Goal: Information Seeking & Learning: Learn about a topic

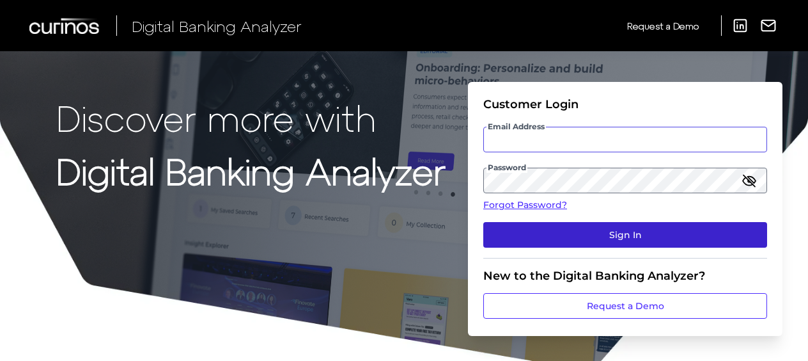
type input "[PERSON_NAME][EMAIL_ADDRESS][PERSON_NAME][DOMAIN_NAME]"
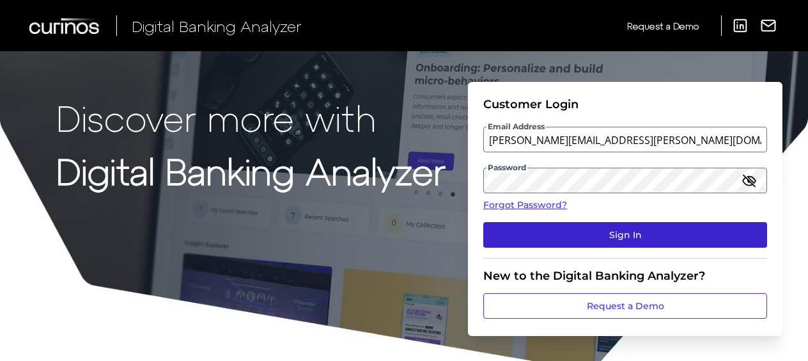
click at [595, 238] on button "Sign In" at bounding box center [625, 235] width 284 height 26
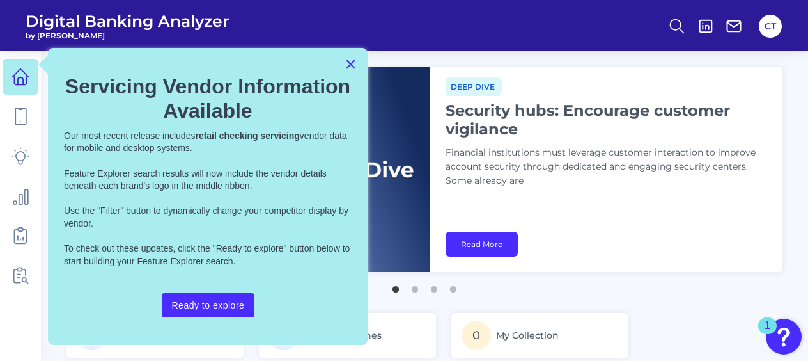
click at [350, 63] on button "×" at bounding box center [351, 64] width 12 height 20
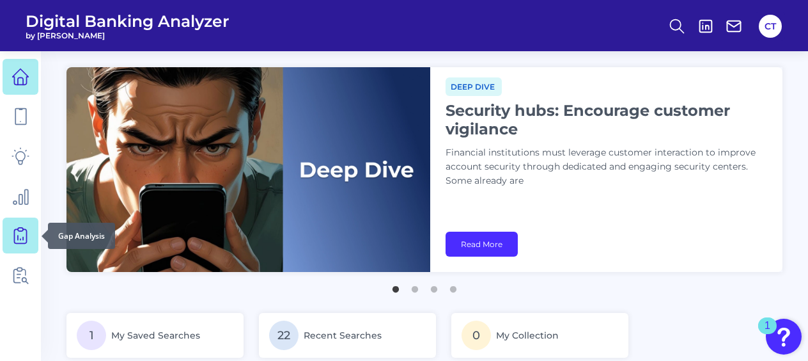
click at [22, 237] on icon at bounding box center [21, 235] width 18 height 18
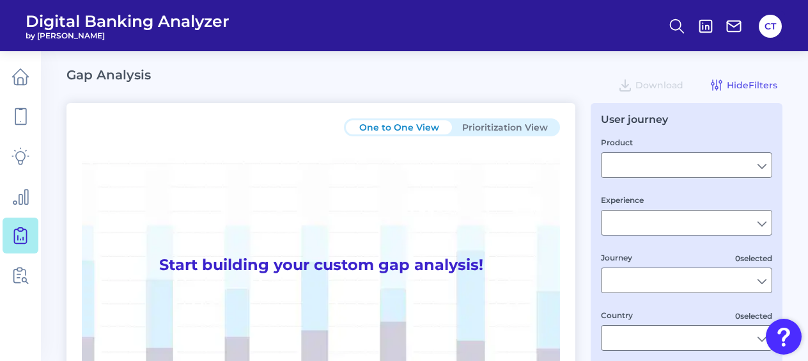
type input "Checking / Current Account"
type input "Mobile Servicing"
type input "Pre-Login Area, New Customer Onboarding, Login & Authentication, Accounts and t…"
type input "[GEOGRAPHIC_DATA]"
type input "All Select individual brands"
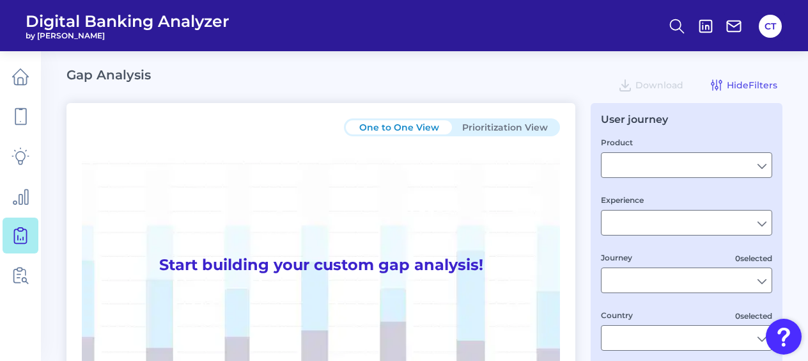
type input "All Journeys"
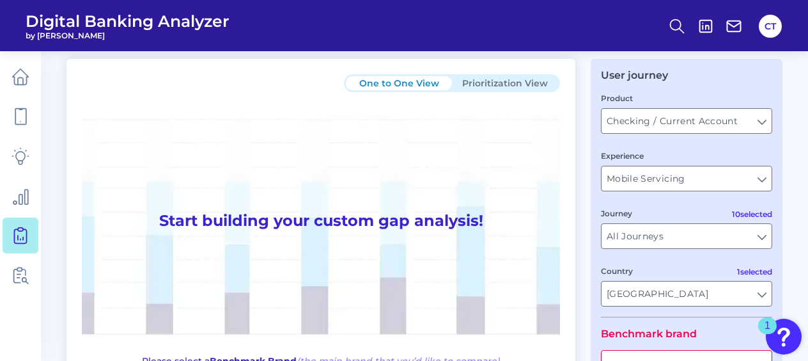
scroll to position [43, 0]
click at [521, 77] on button "Prioritization View" at bounding box center [505, 84] width 106 height 14
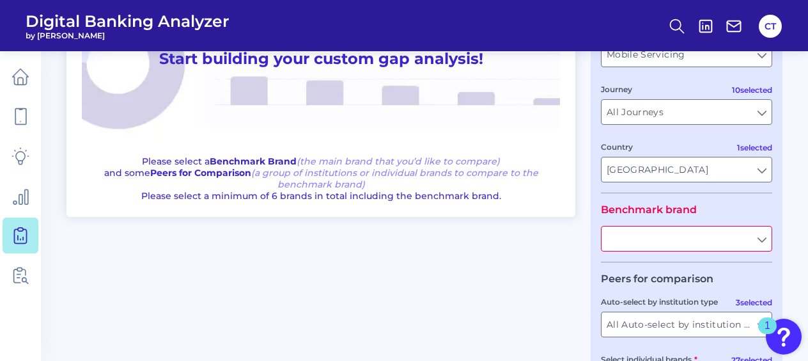
scroll to position [168, 0]
click at [682, 246] on input "text" at bounding box center [687, 239] width 170 height 24
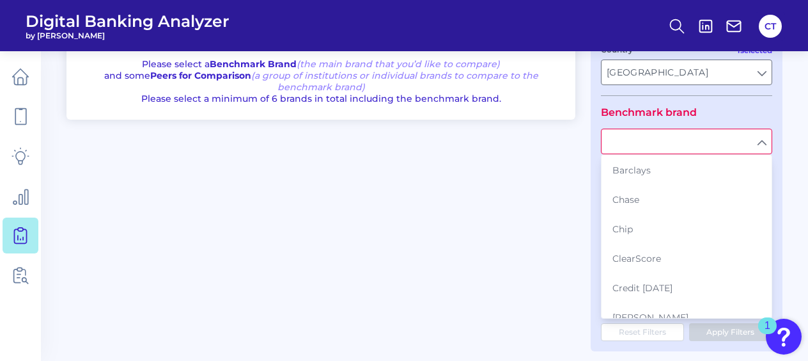
scroll to position [279, 0]
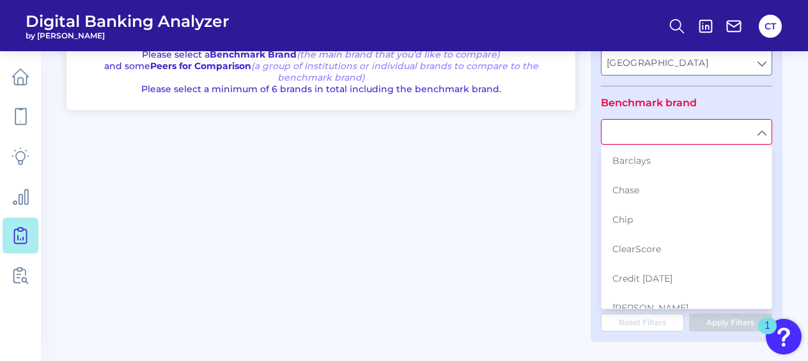
click at [491, 282] on div "One to One View Prioritization View Start building your custom gap analysis! Pl…" at bounding box center [425, 85] width 716 height 514
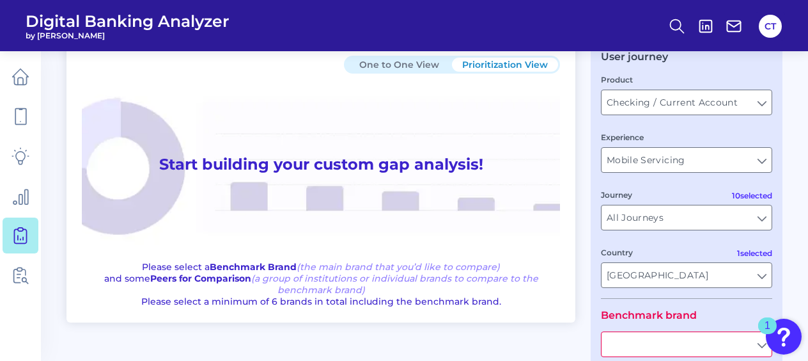
scroll to position [63, 0]
click at [684, 159] on input "Mobile Servicing" at bounding box center [687, 159] width 170 height 24
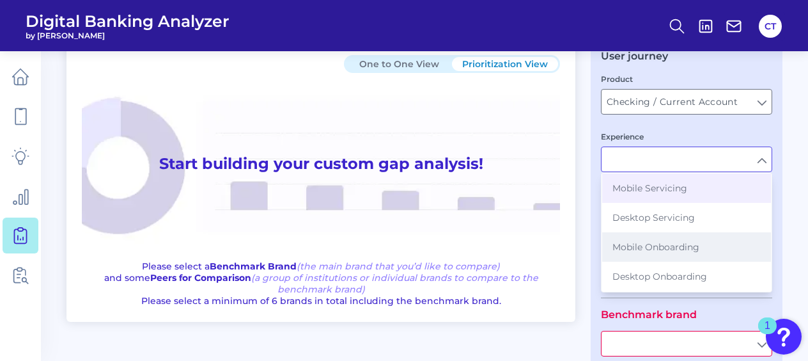
click at [671, 244] on span "Mobile Onboarding" at bounding box center [656, 247] width 87 height 12
type input "Mobile Onboarding"
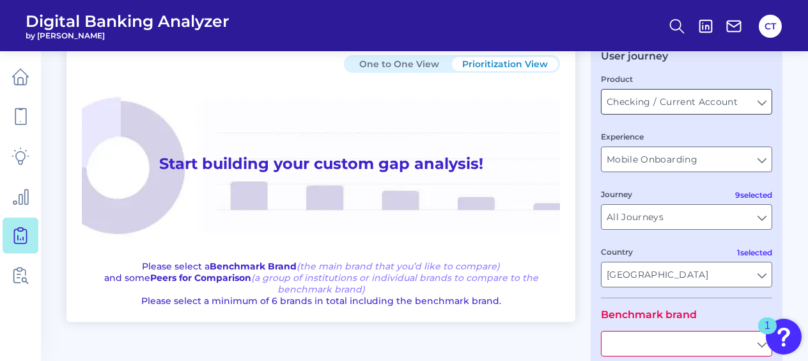
click at [715, 103] on input "Checking / Current Account" at bounding box center [687, 102] width 170 height 24
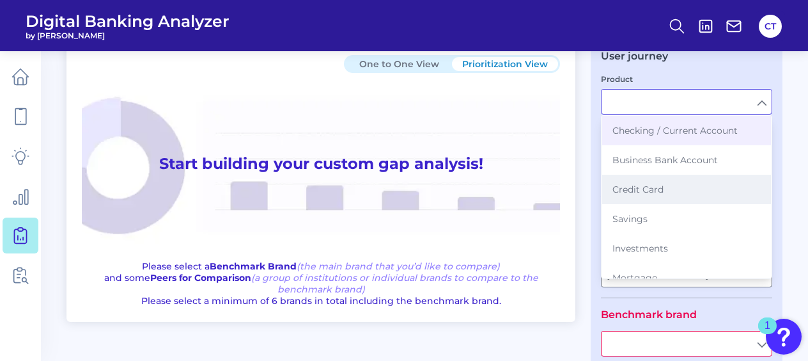
click at [673, 189] on button "Credit Card" at bounding box center [686, 189] width 169 height 29
type input "Credit Card"
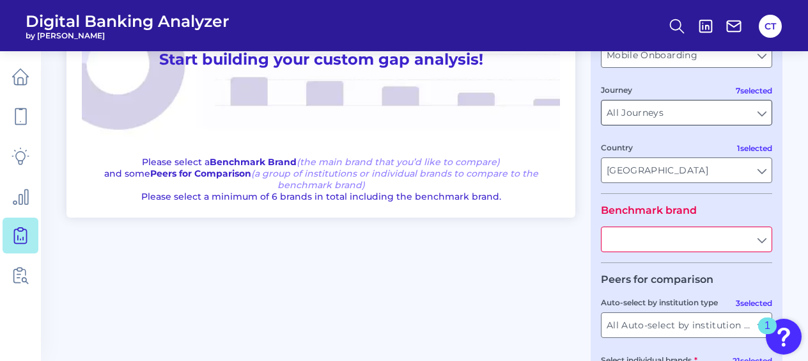
scroll to position [171, 0]
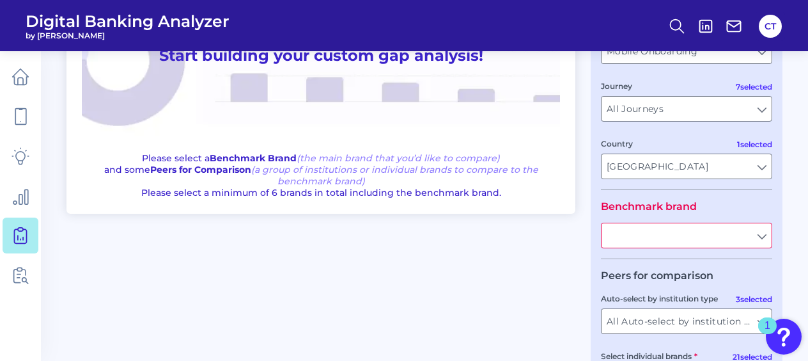
click at [764, 231] on input "text" at bounding box center [687, 235] width 170 height 24
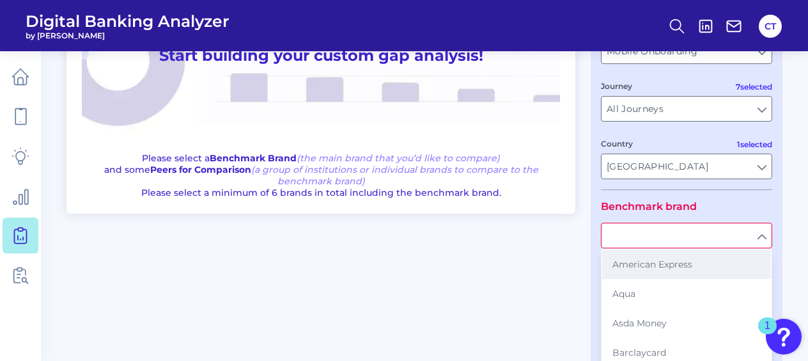
click at [700, 267] on button "American Express" at bounding box center [686, 263] width 169 height 29
type input "American Express"
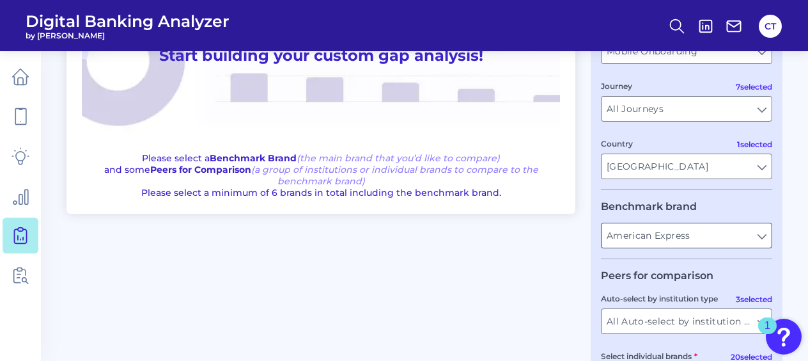
click at [714, 241] on input "American Express" at bounding box center [687, 235] width 170 height 24
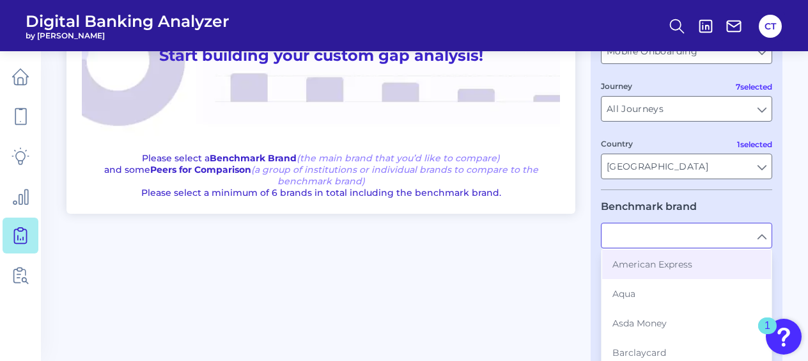
click at [714, 241] on input "text" at bounding box center [687, 235] width 170 height 24
type input "American Express"
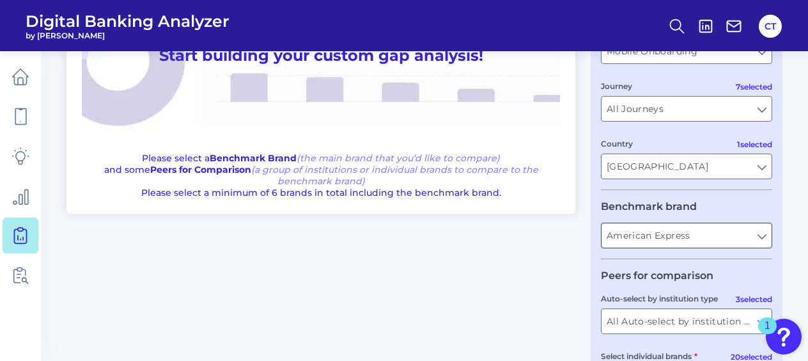
click at [714, 241] on input "American Express" at bounding box center [687, 235] width 170 height 24
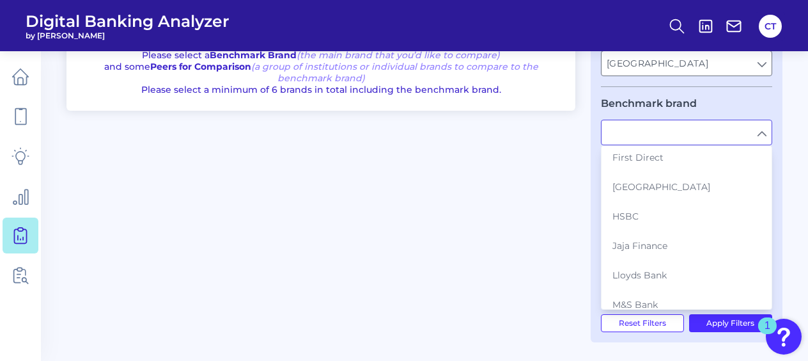
scroll to position [279, 0]
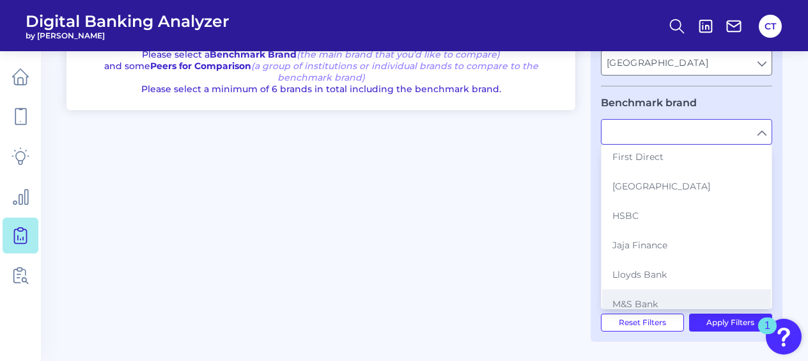
click at [663, 299] on button "M&S Bank" at bounding box center [686, 303] width 169 height 29
type input "M&S Bank"
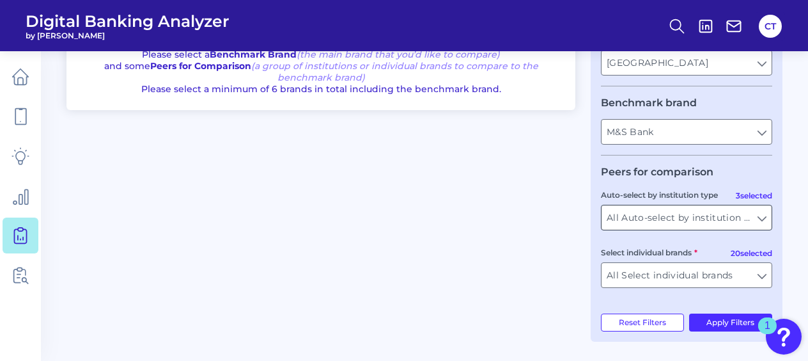
click at [765, 214] on input "All Auto-select by institution types" at bounding box center [687, 217] width 170 height 24
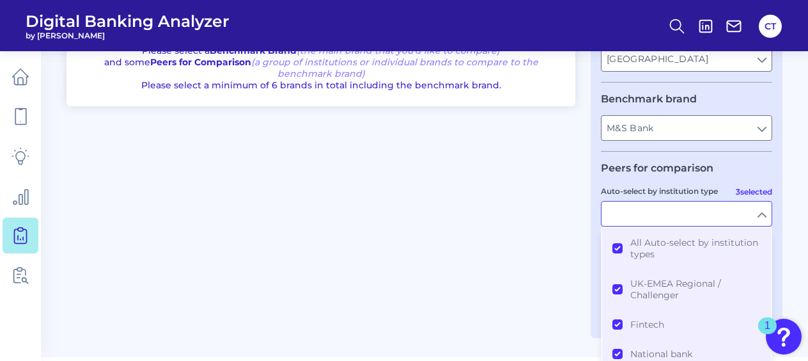
click at [765, 214] on input "Auto-select by institution type" at bounding box center [687, 213] width 170 height 24
type input "All Auto-select by institution types"
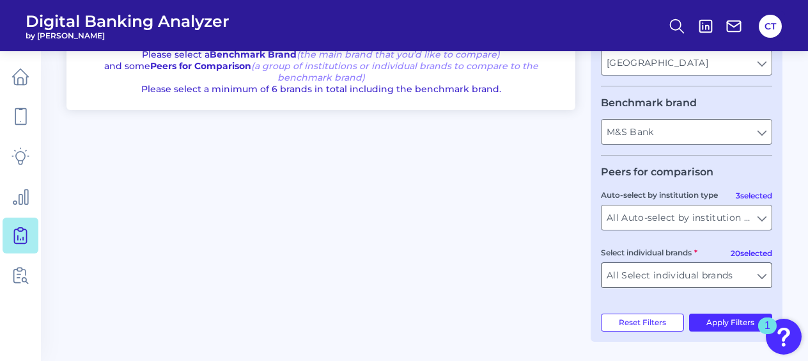
click at [769, 271] on input "All Select individual brands" at bounding box center [687, 275] width 170 height 24
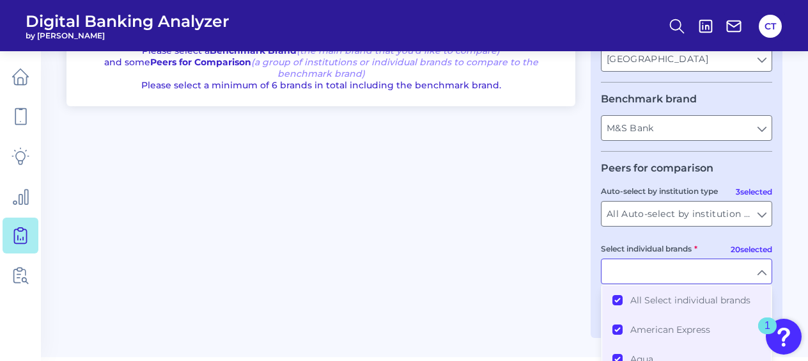
scroll to position [370, 0]
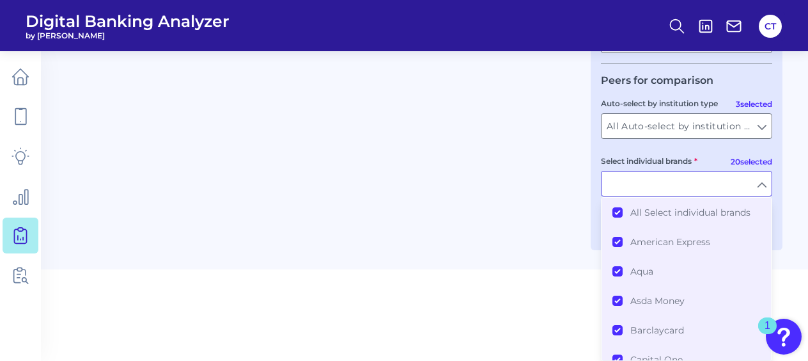
type input "All Select individual brands"
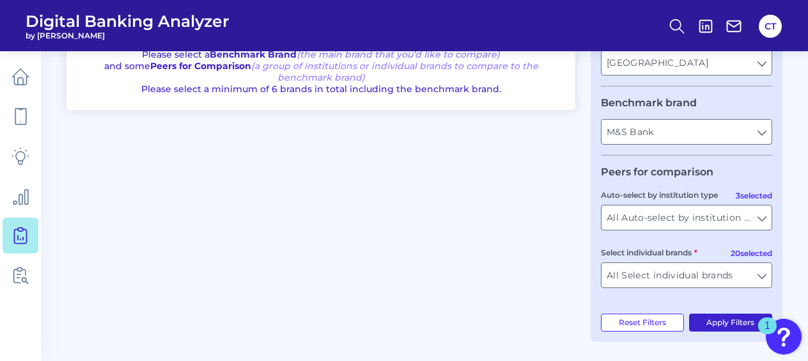
click at [721, 322] on button "Apply Filters" at bounding box center [731, 322] width 84 height 18
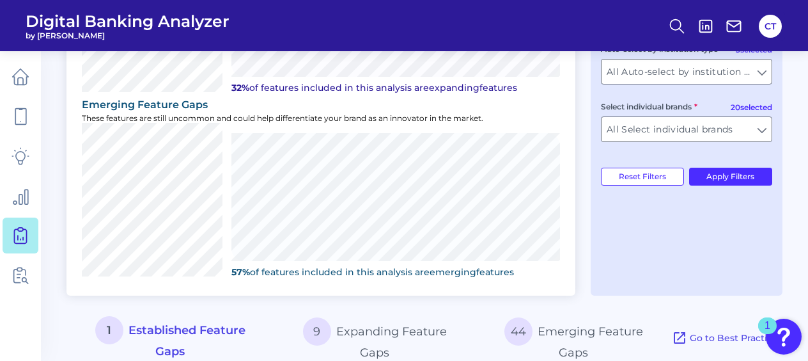
scroll to position [508, 0]
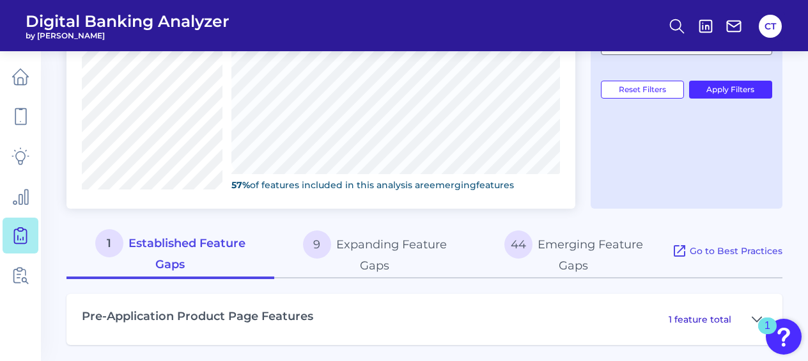
click at [665, 314] on div "Pre-Application Product Page Features 1 feature total" at bounding box center [425, 319] width 716 height 51
click at [694, 315] on p "1 feature total" at bounding box center [700, 319] width 63 height 12
click at [757, 313] on icon at bounding box center [757, 318] width 10 height 15
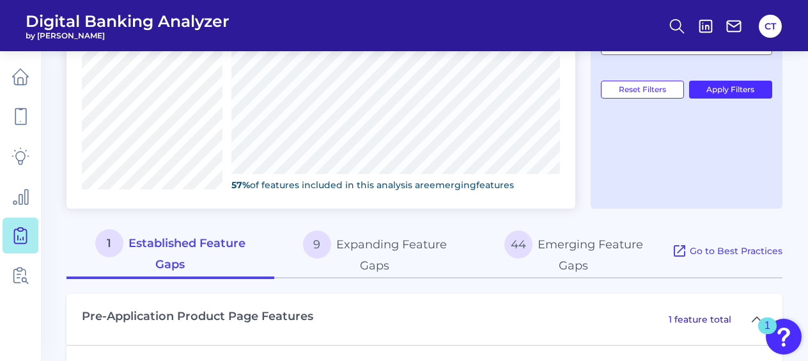
scroll to position [590, 0]
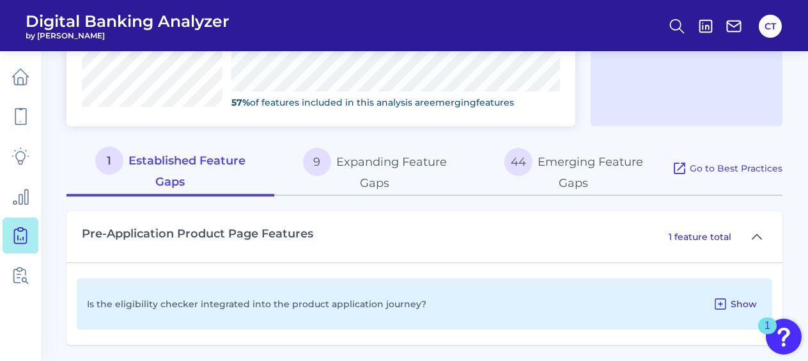
click at [723, 300] on icon at bounding box center [720, 303] width 15 height 15
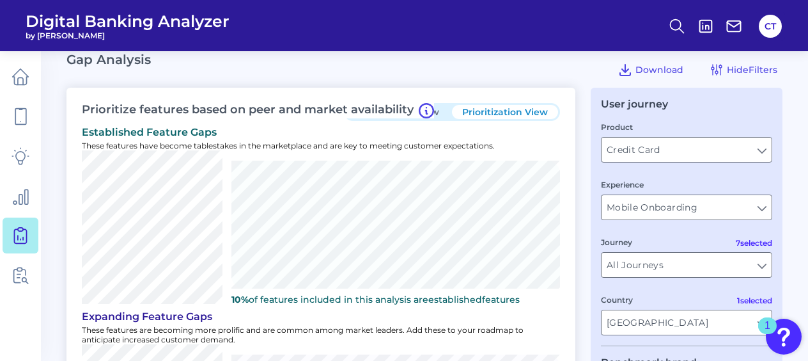
scroll to position [0, 0]
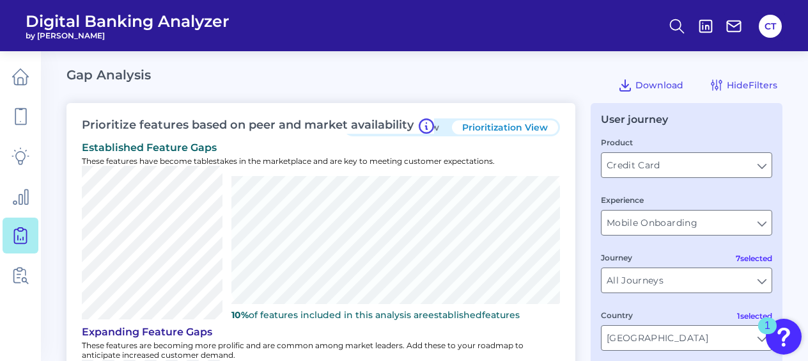
click at [445, 129] on button "One to One View" at bounding box center [399, 127] width 106 height 14
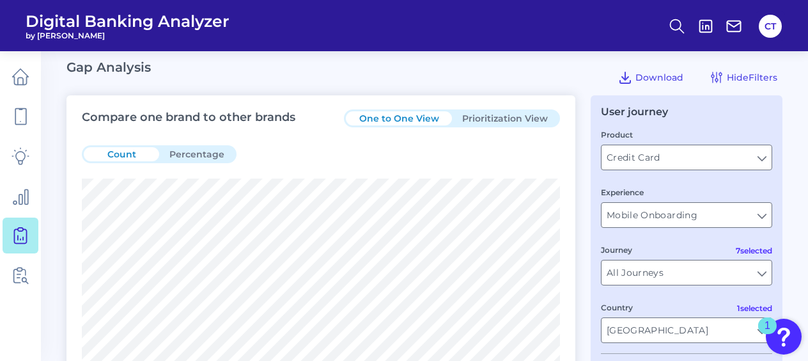
scroll to position [6, 0]
click at [512, 116] on button "Prioritization View" at bounding box center [505, 120] width 106 height 14
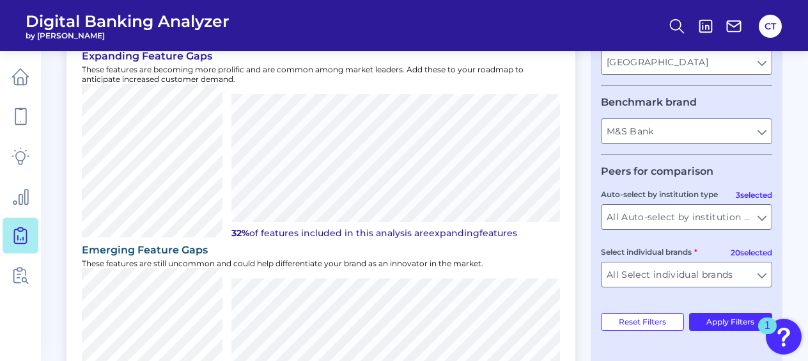
scroll to position [278, 0]
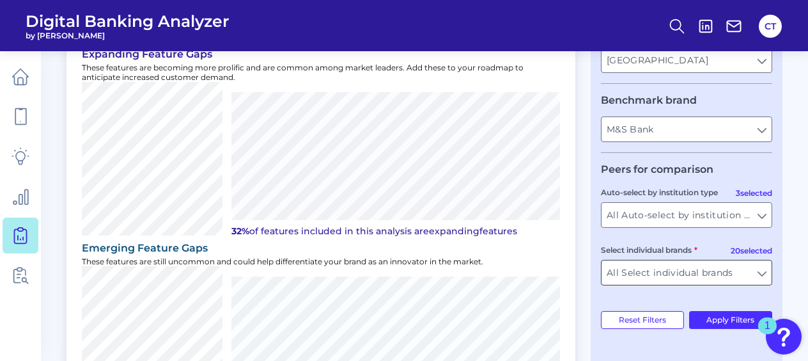
click at [764, 281] on input "All Select individual brands" at bounding box center [687, 272] width 170 height 24
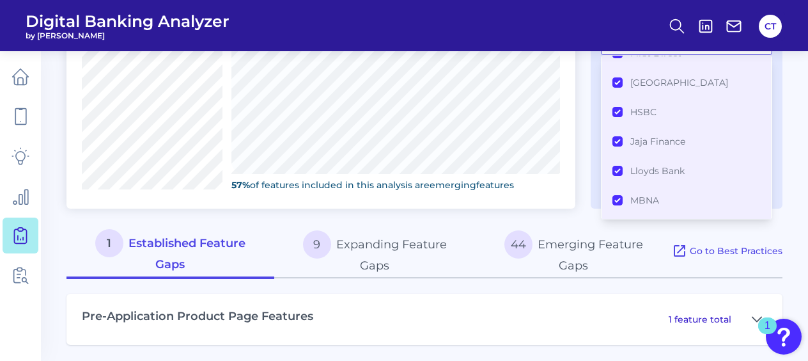
scroll to position [208, 0]
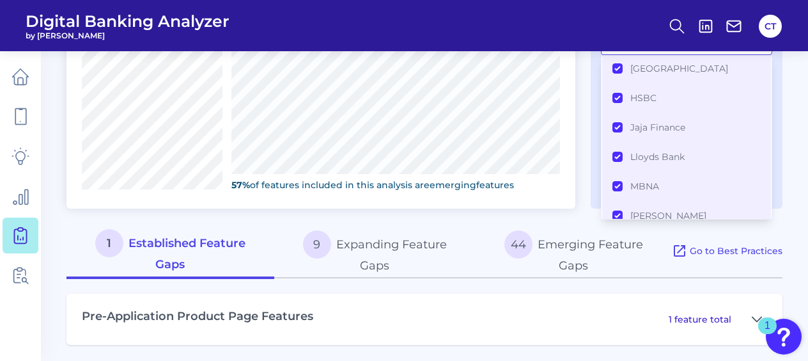
type input "All Select individual brands"
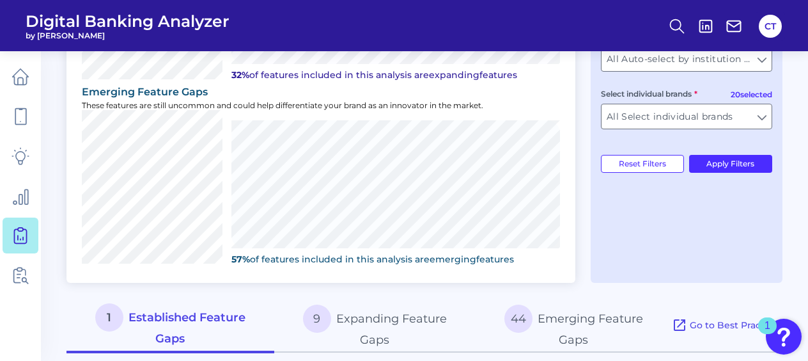
scroll to position [508, 0]
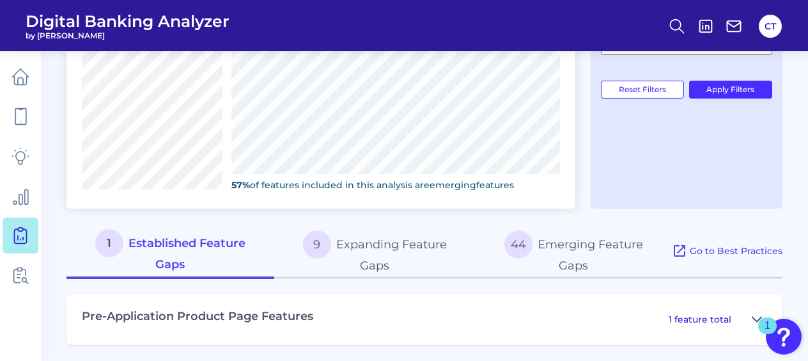
click at [753, 317] on icon at bounding box center [757, 319] width 9 height 4
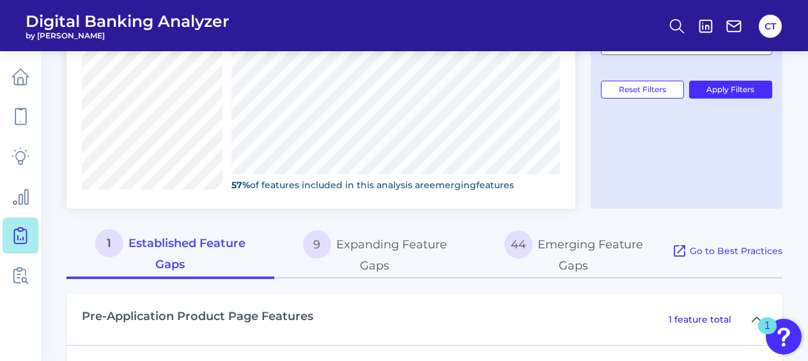
scroll to position [590, 0]
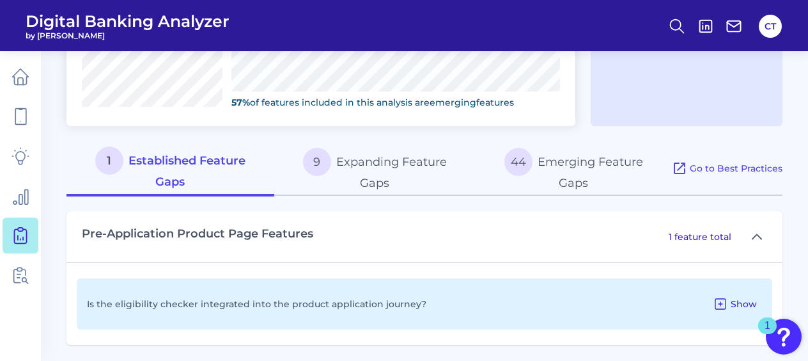
click at [726, 299] on icon at bounding box center [721, 304] width 10 height 10
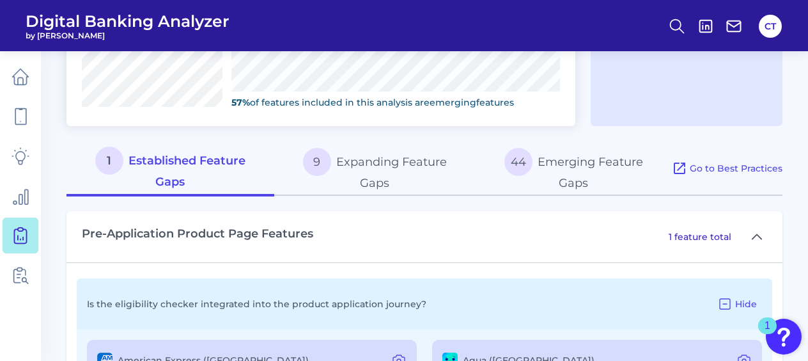
scroll to position [705, 0]
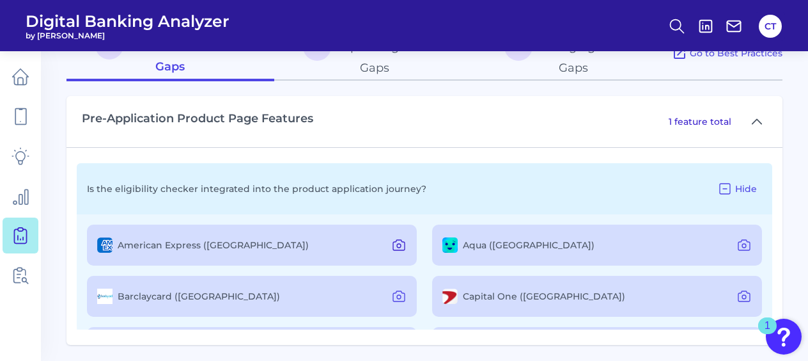
click at [394, 240] on icon at bounding box center [398, 244] width 15 height 15
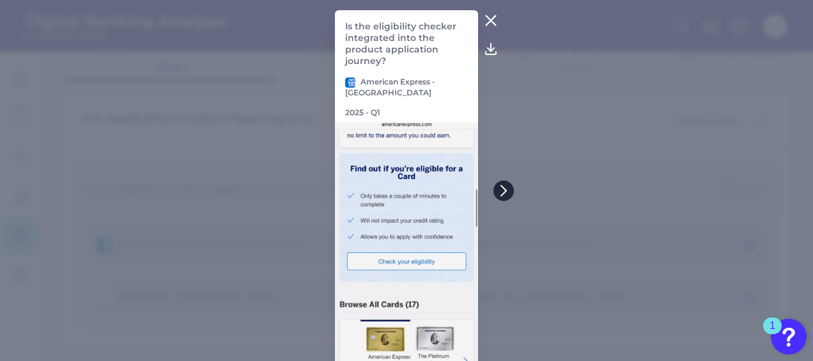
click at [499, 194] on icon at bounding box center [504, 191] width 12 height 12
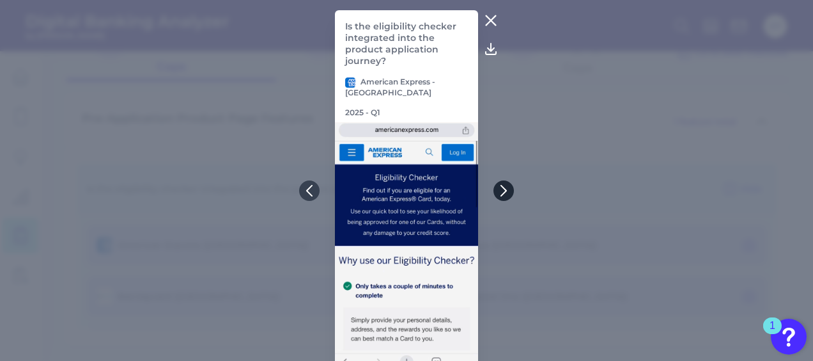
click at [499, 194] on icon at bounding box center [504, 191] width 12 height 12
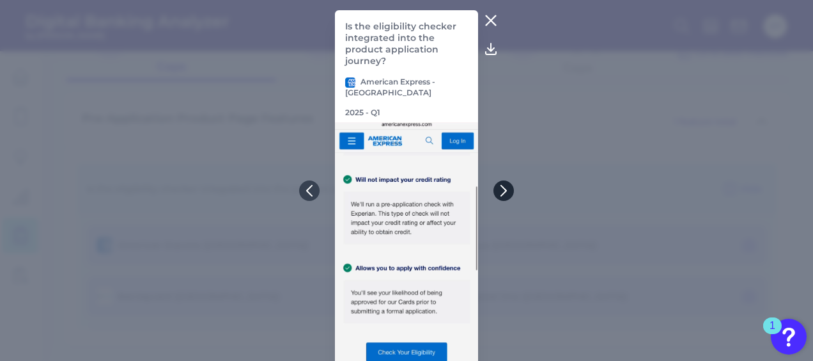
click at [498, 185] on icon at bounding box center [504, 191] width 12 height 12
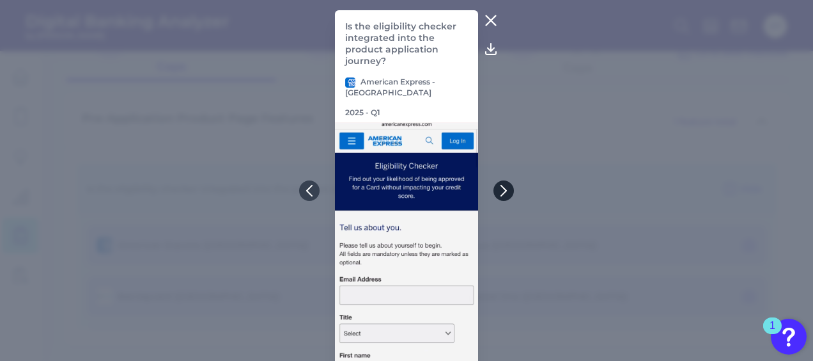
click at [503, 197] on button at bounding box center [504, 190] width 20 height 20
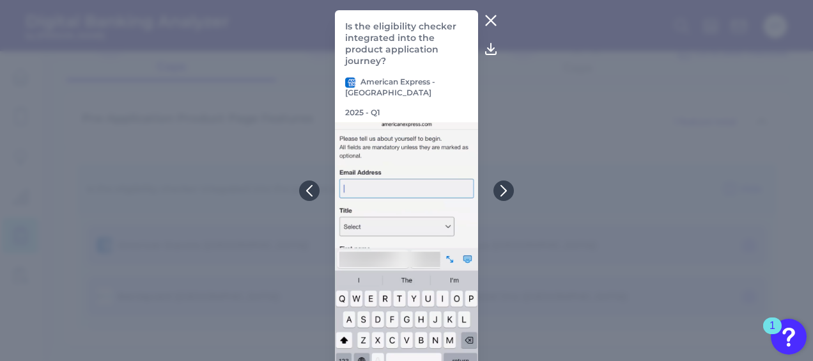
click at [491, 18] on icon at bounding box center [492, 21] width 10 height 10
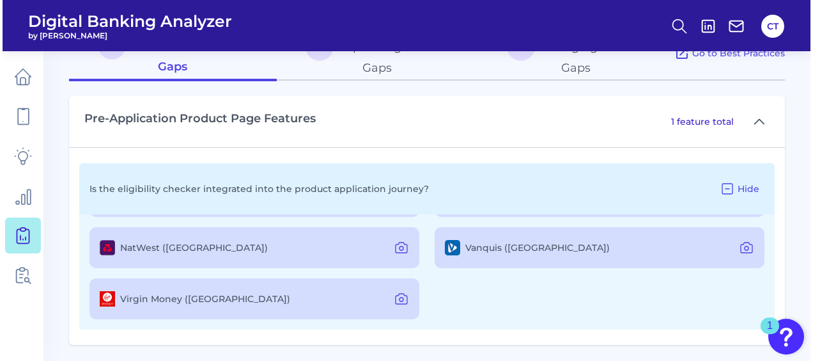
scroll to position [182, 0]
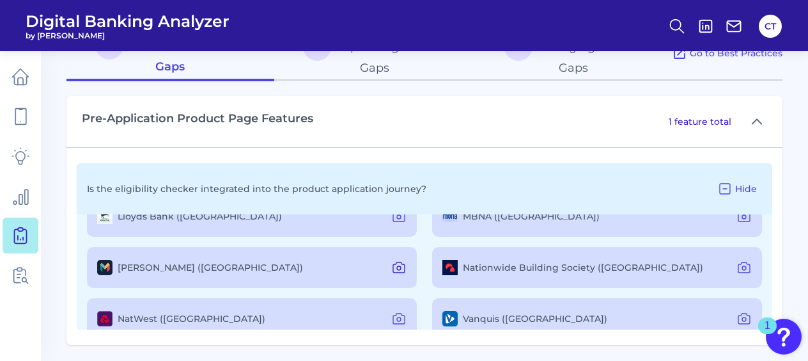
click at [393, 269] on icon at bounding box center [399, 267] width 12 height 10
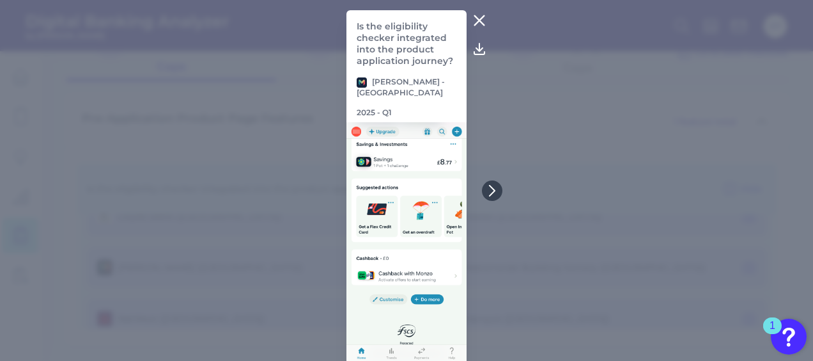
scroll to position [15, 0]
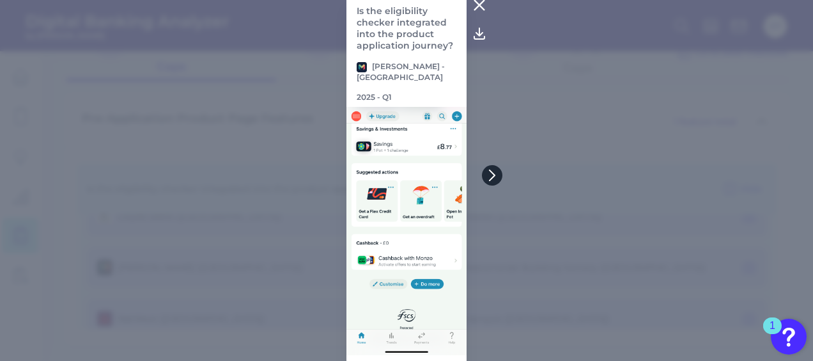
click at [490, 175] on icon at bounding box center [493, 175] width 12 height 12
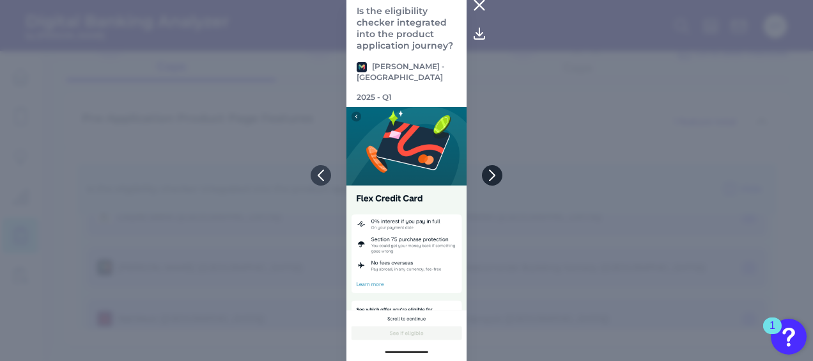
click at [490, 175] on icon at bounding box center [493, 175] width 12 height 12
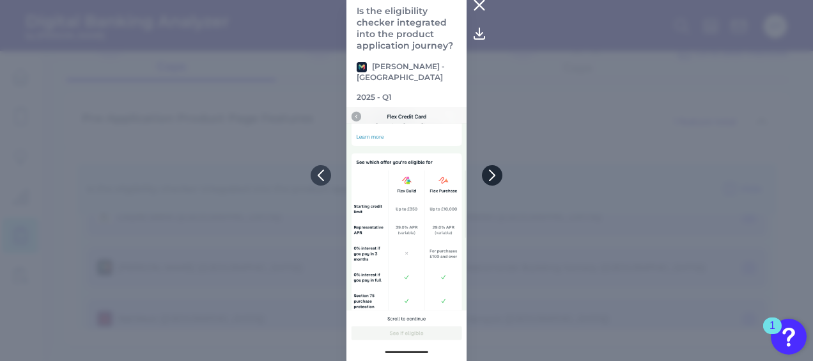
click at [490, 175] on icon at bounding box center [493, 175] width 12 height 12
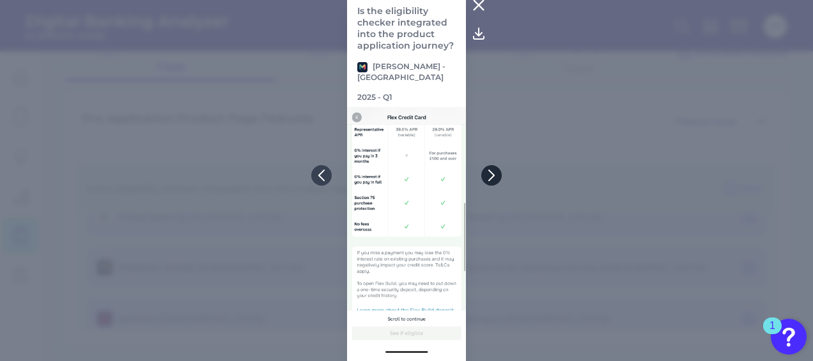
scroll to position [0, 0]
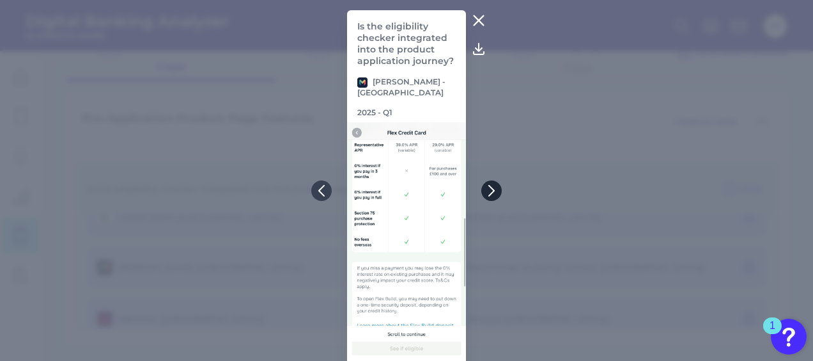
click at [489, 185] on icon at bounding box center [492, 191] width 12 height 12
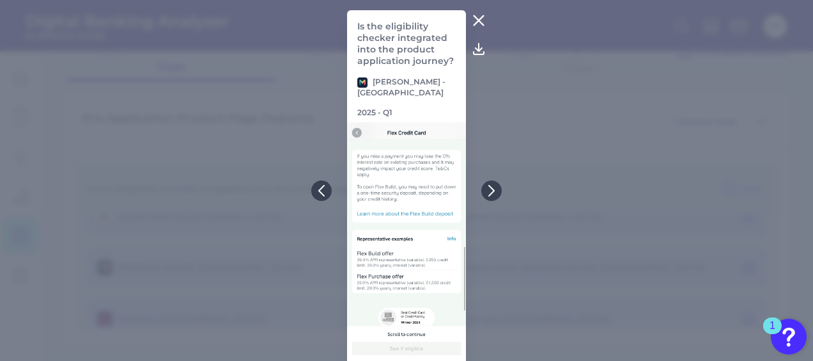
click at [477, 14] on icon at bounding box center [478, 20] width 15 height 15
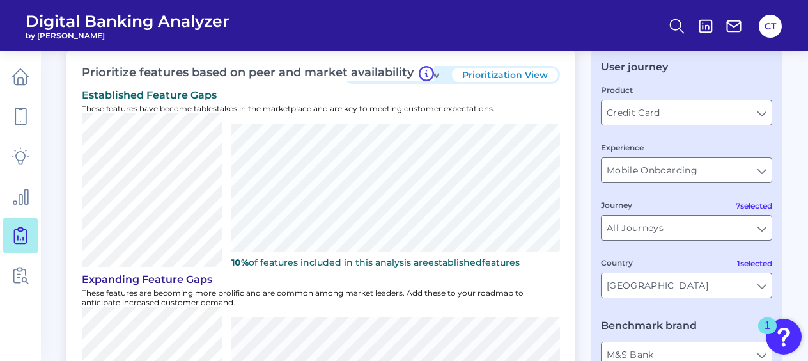
scroll to position [44, 0]
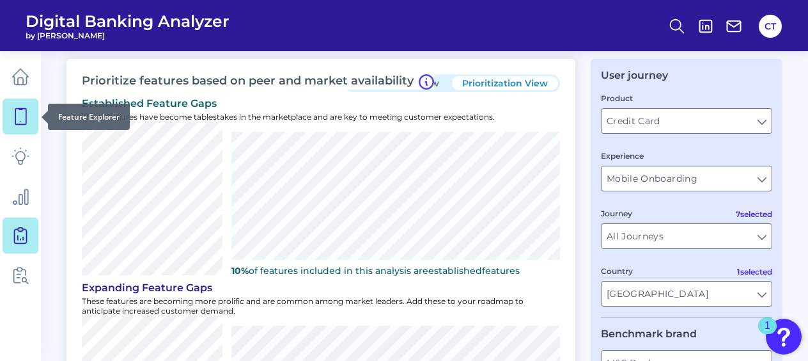
click at [26, 116] on icon at bounding box center [20, 117] width 11 height 16
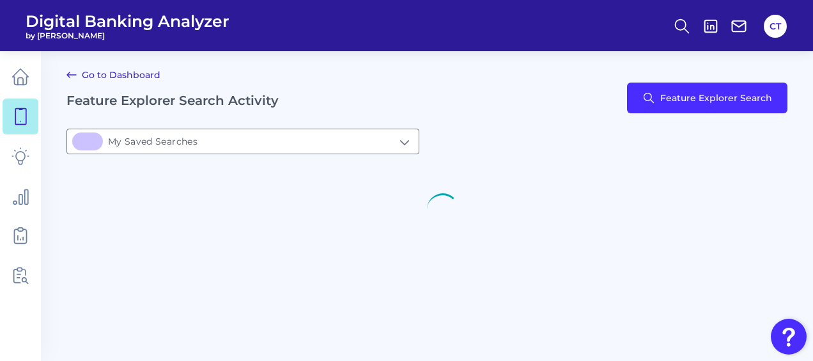
type input "1My Saved Searches"
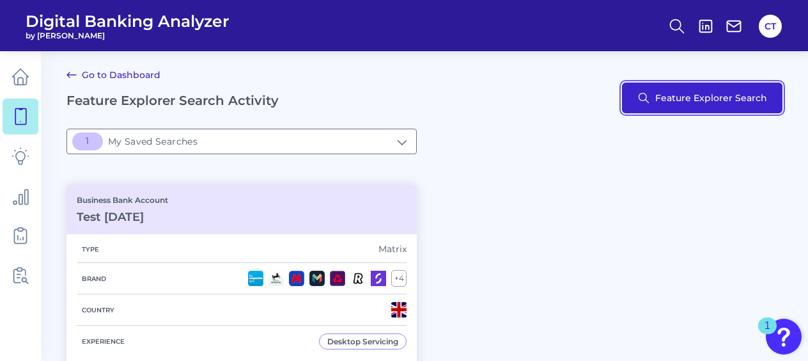
click at [676, 96] on button "Feature Explorer Search" at bounding box center [702, 97] width 161 height 31
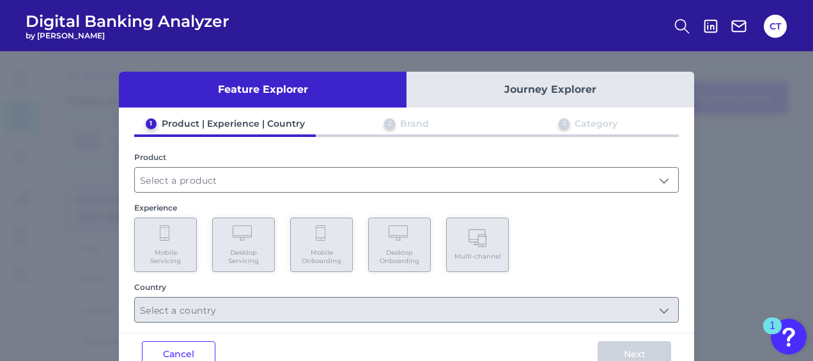
scroll to position [31, 0]
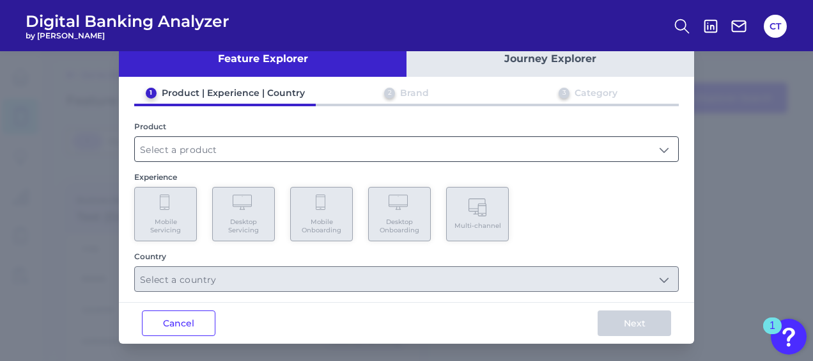
click at [301, 148] on input "text" at bounding box center [407, 149] width 544 height 24
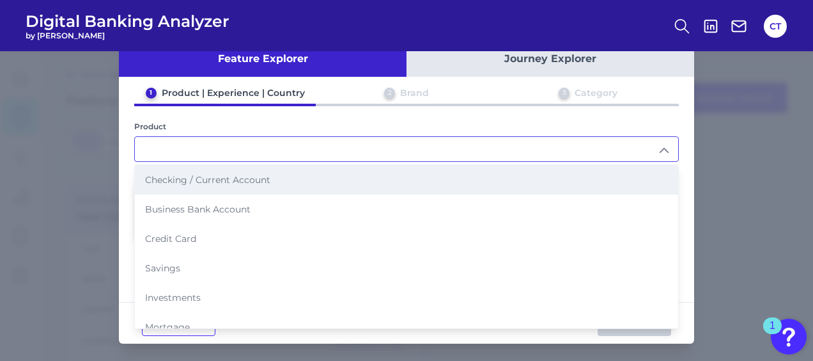
click at [272, 176] on li "Checking / Current Account" at bounding box center [407, 179] width 544 height 29
type input "Checking / Current Account"
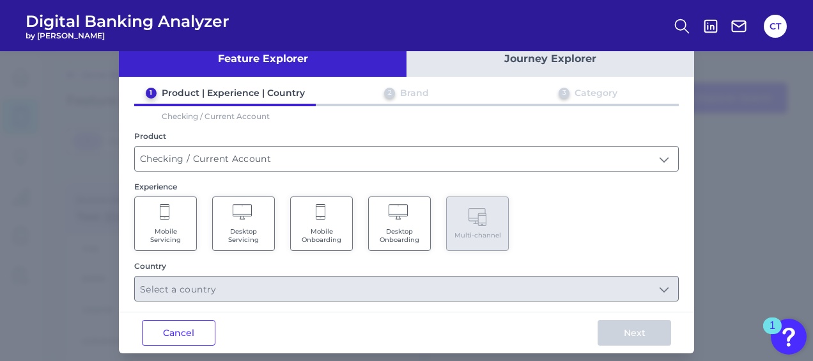
click at [178, 210] on Servicing "Mobile Servicing" at bounding box center [165, 223] width 63 height 54
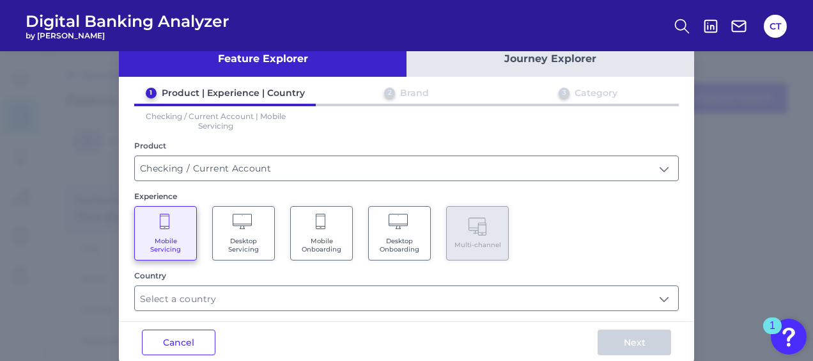
scroll to position [50, 0]
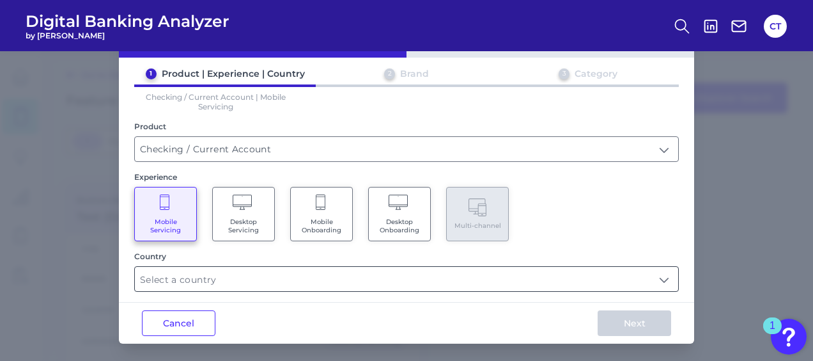
click at [340, 276] on input "text" at bounding box center [407, 279] width 544 height 24
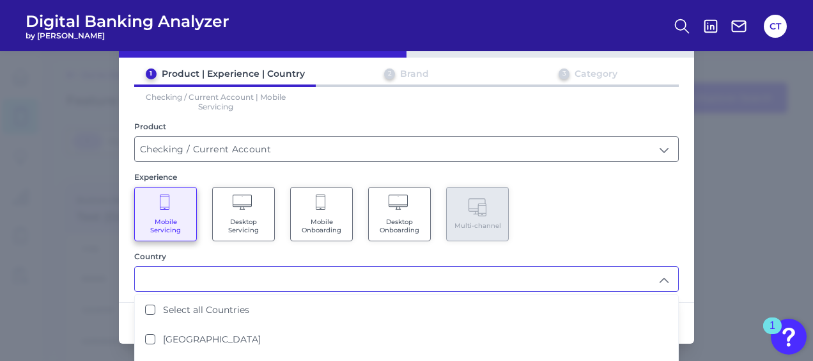
scroll to position [146, 0]
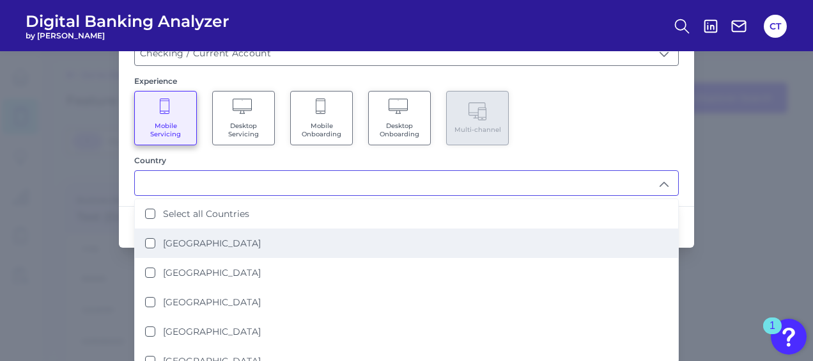
click at [148, 240] on Kingdom "[GEOGRAPHIC_DATA]" at bounding box center [150, 243] width 10 height 10
type input "[GEOGRAPHIC_DATA]"
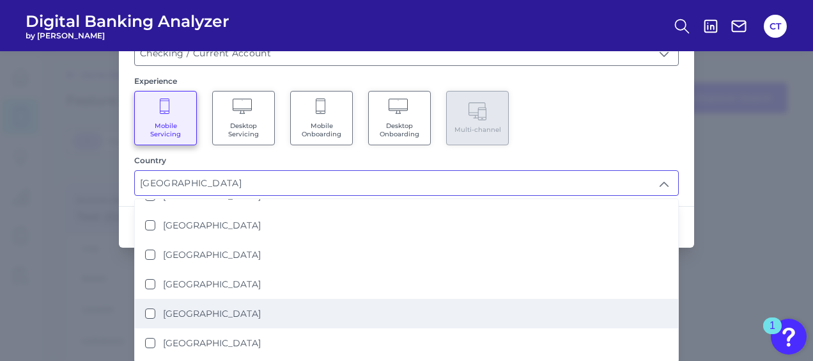
scroll to position [379, 0]
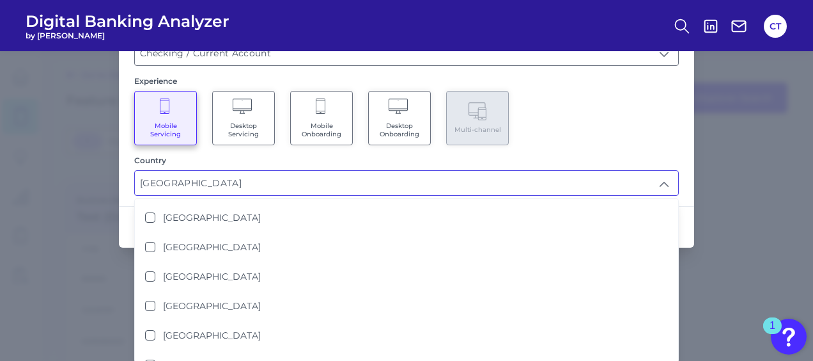
click at [741, 258] on div "Feature Explorer Journey Explorer 1 Product | Experience | Country 2 Brand 3 Ca…" at bounding box center [406, 206] width 813 height 310
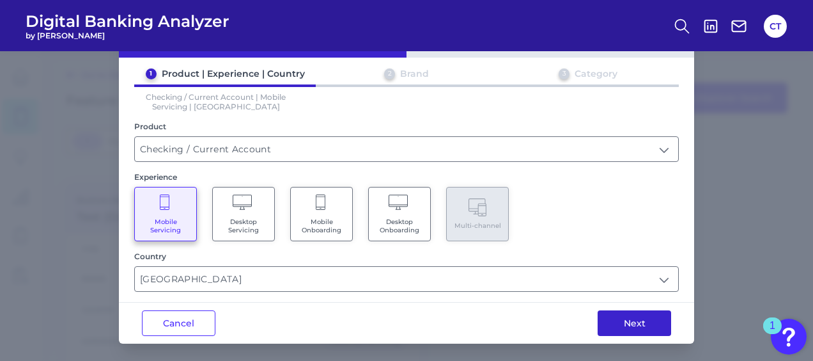
click at [620, 315] on button "Next" at bounding box center [635, 323] width 74 height 26
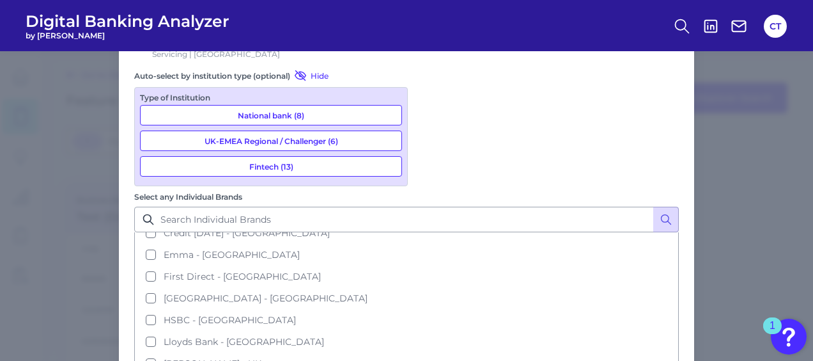
scroll to position [119, 0]
click at [255, 165] on button "Fintech (13)" at bounding box center [271, 166] width 262 height 20
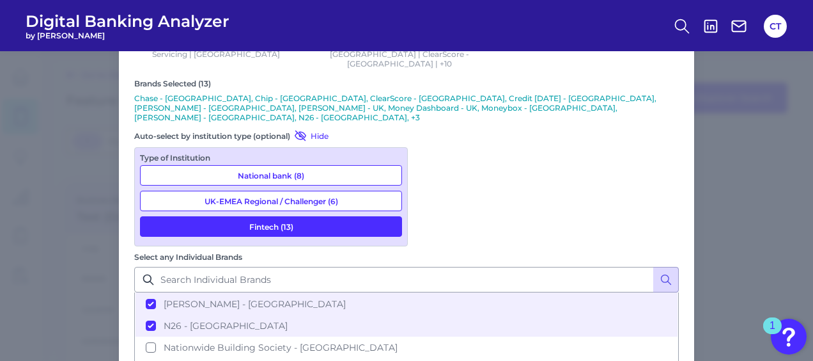
scroll to position [324, 0]
